Goal: Find specific page/section: Find specific page/section

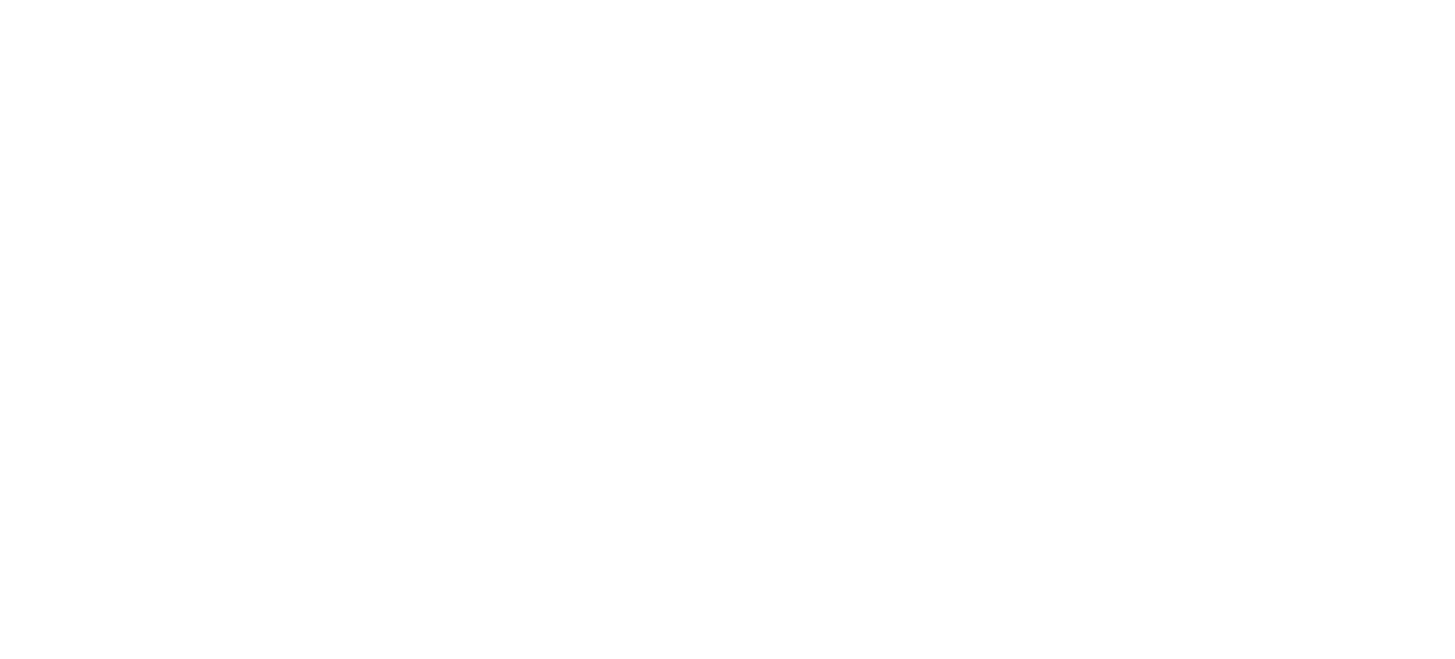
select select "*"
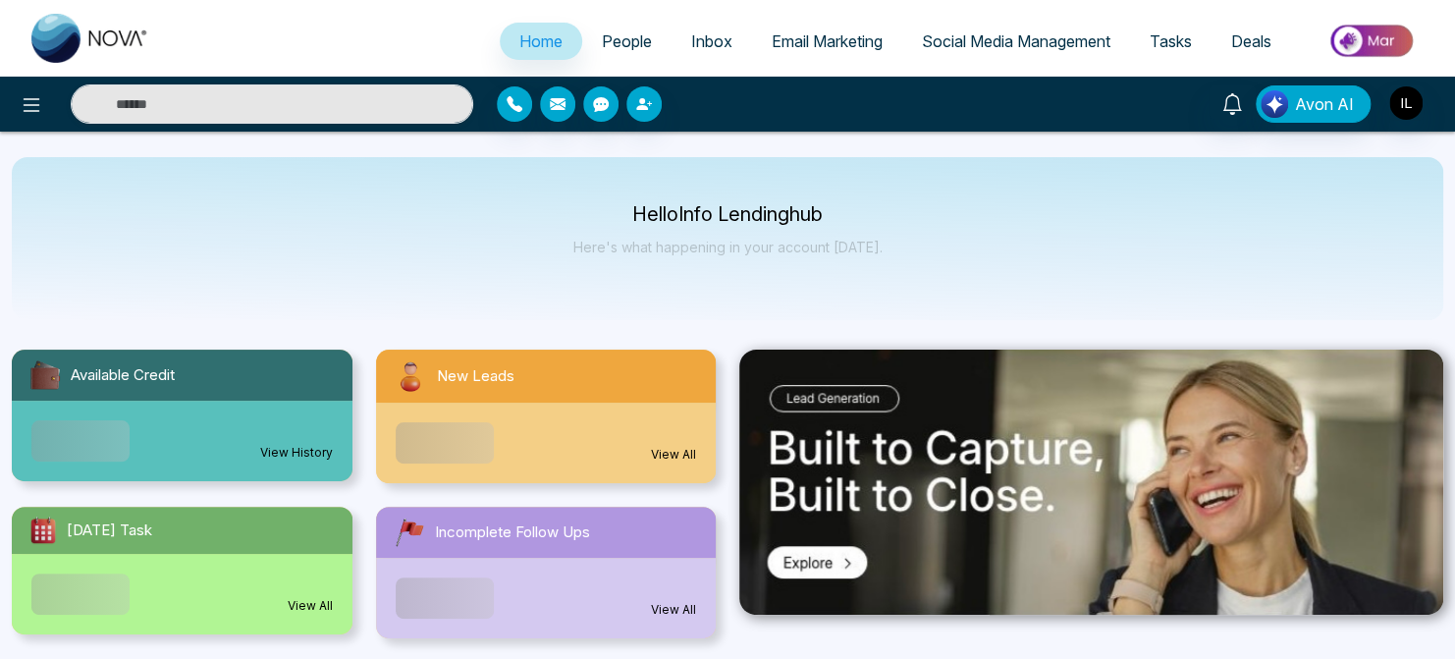
click at [819, 41] on span "Email Marketing" at bounding box center [826, 41] width 111 height 20
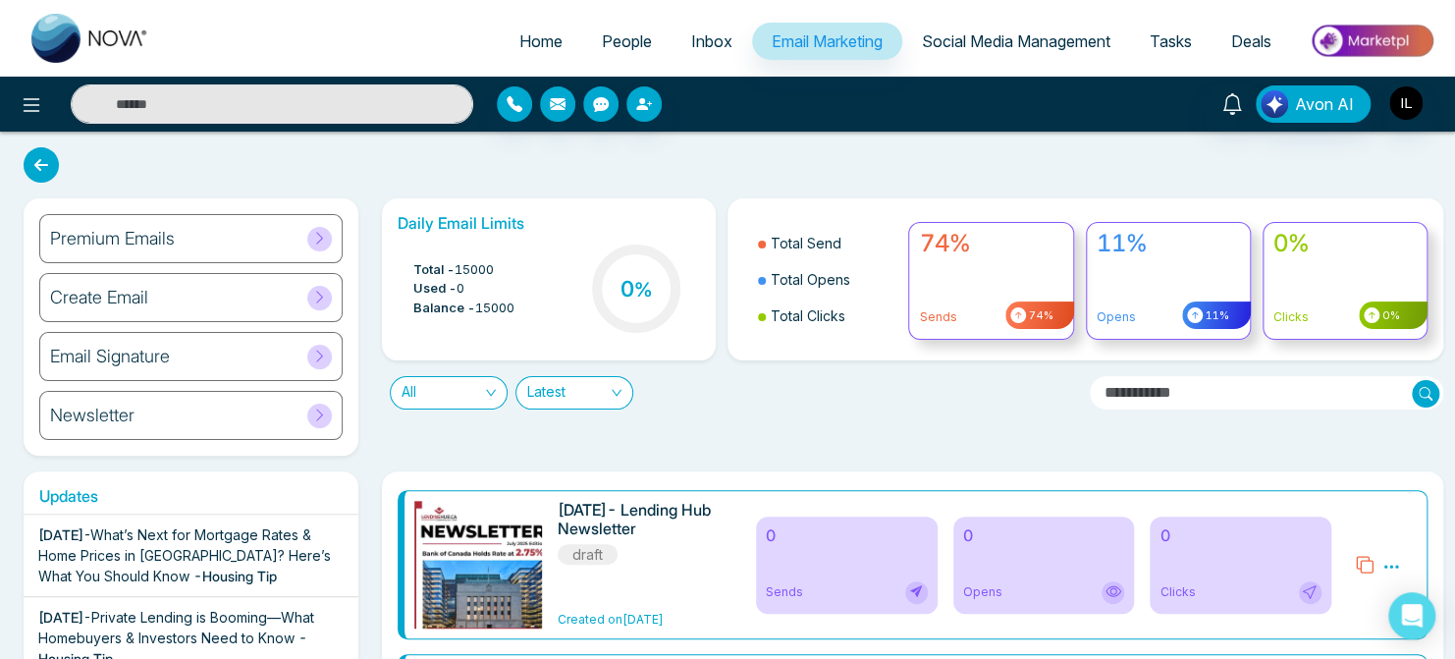
click at [318, 234] on icon at bounding box center [319, 238] width 7 height 12
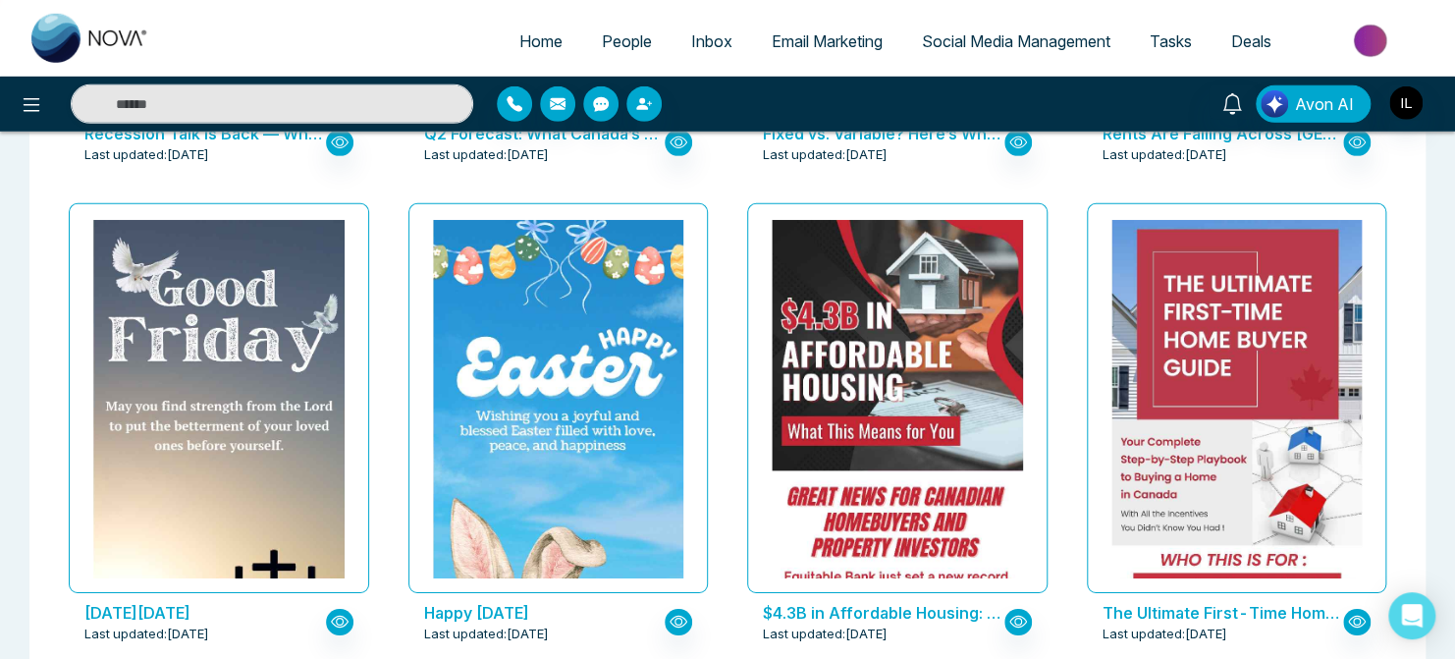
scroll to position [2943, 0]
